Goal: Navigation & Orientation: Find specific page/section

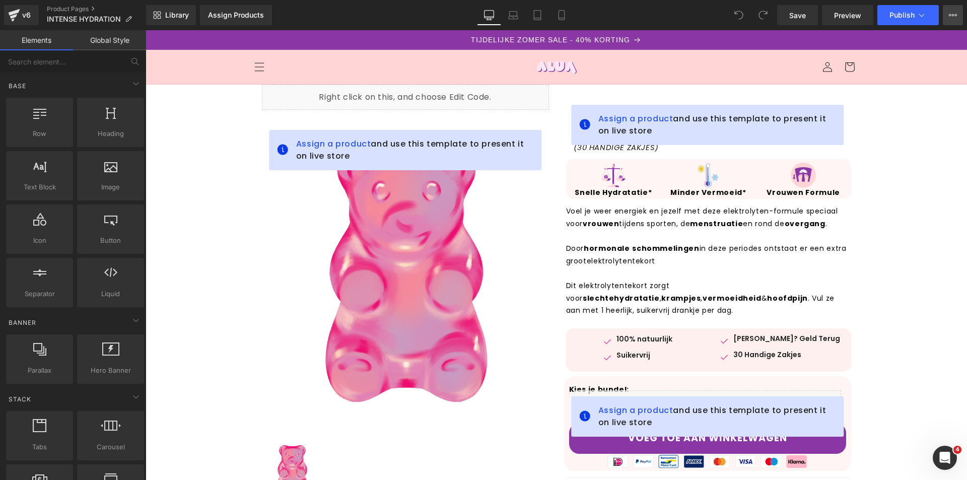
click at [950, 15] on icon at bounding box center [953, 15] width 8 height 8
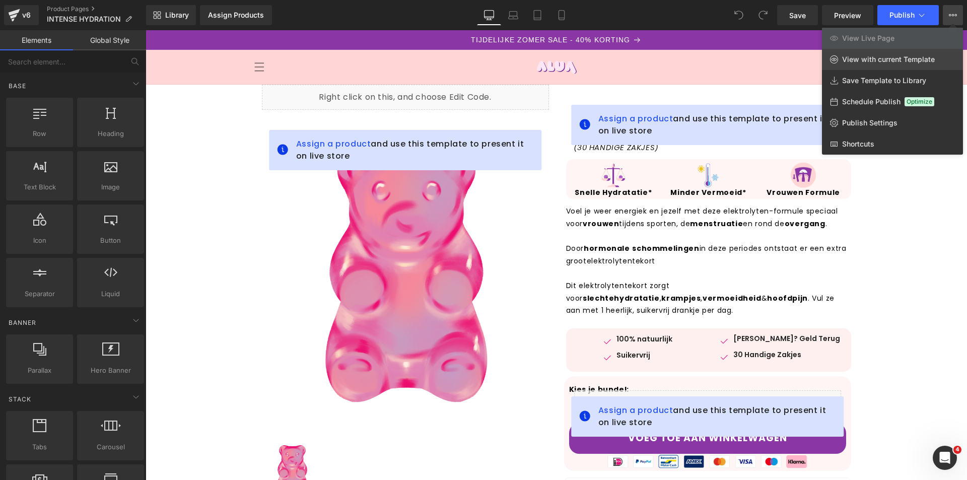
click at [870, 59] on span "View with current Template" at bounding box center [888, 59] width 93 height 9
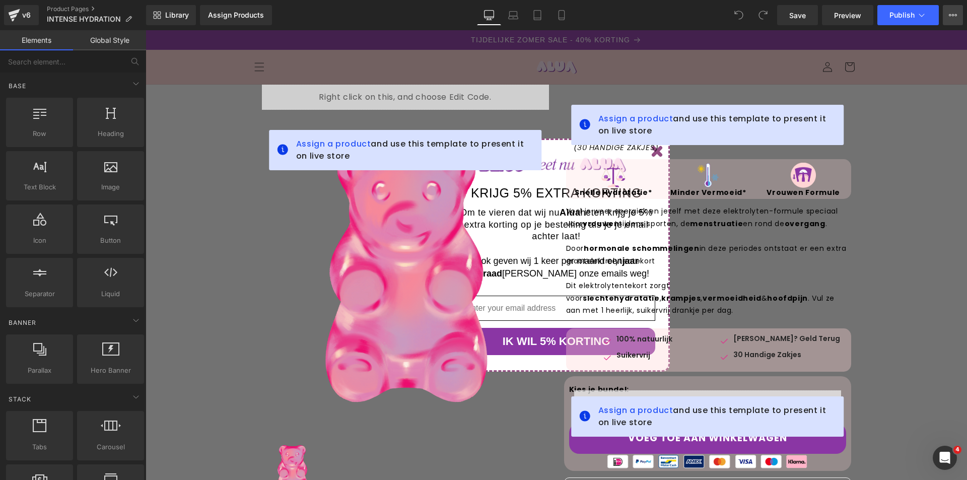
click at [952, 20] on button "View Live Page View with current Template Save Template to Library Schedule Pub…" at bounding box center [953, 15] width 20 height 20
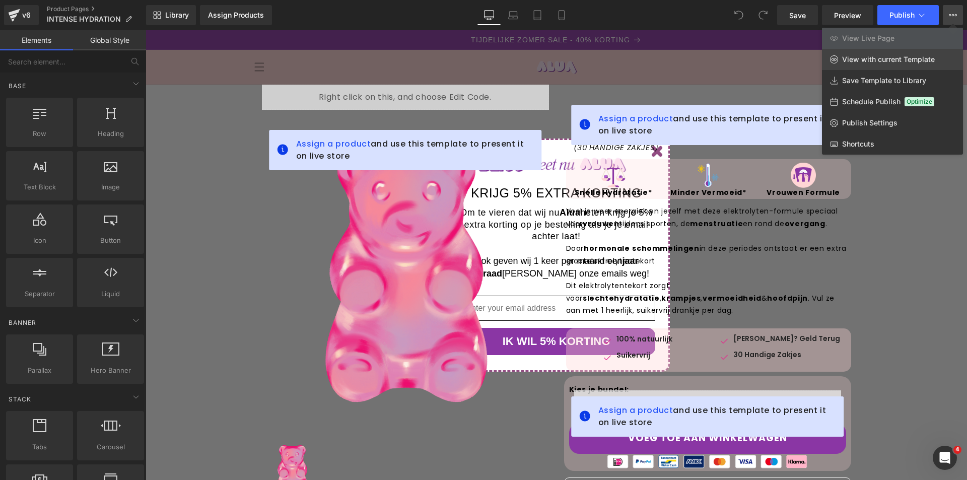
click at [863, 62] on span "View with current Template" at bounding box center [888, 59] width 93 height 9
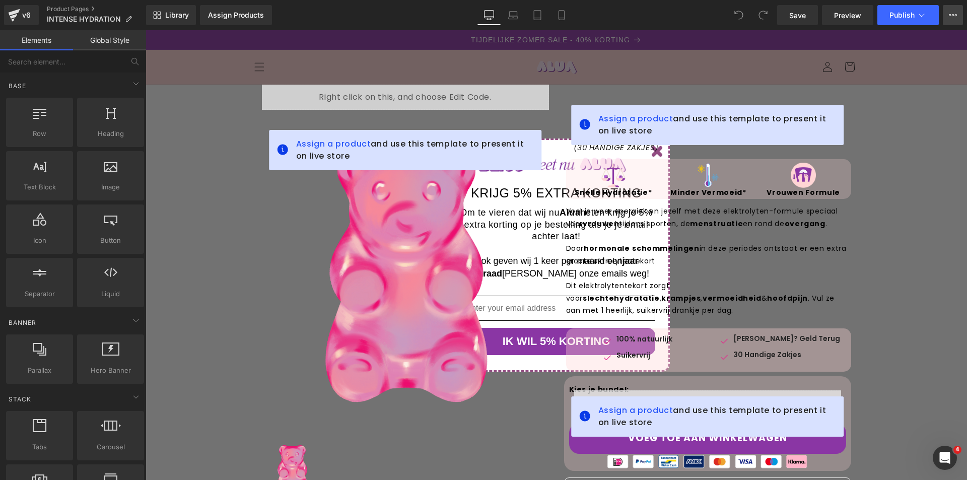
click at [962, 12] on button "View Live Page View with current Template Save Template to Library Schedule Pub…" at bounding box center [953, 15] width 20 height 20
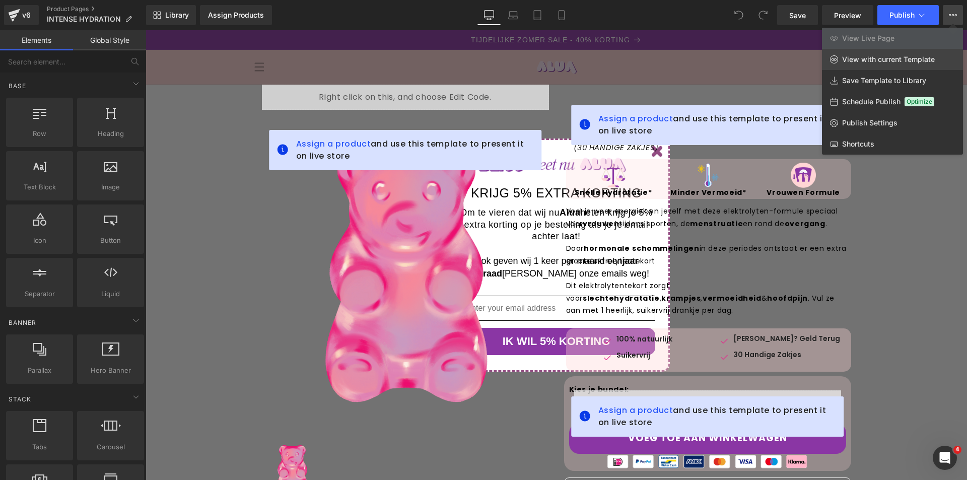
click at [873, 62] on span "View with current Template" at bounding box center [888, 59] width 93 height 9
